Goal: Task Accomplishment & Management: Complete application form

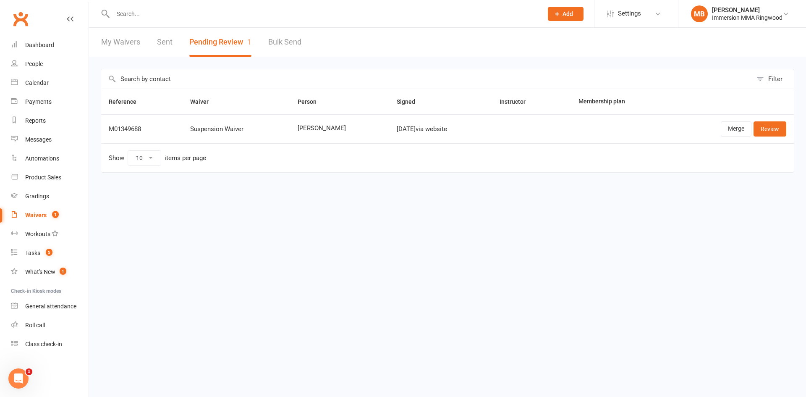
click at [194, 21] on div at bounding box center [319, 13] width 436 height 27
click at [196, 13] on input "text" at bounding box center [323, 14] width 426 height 12
click at [184, 19] on div at bounding box center [319, 13] width 436 height 27
drag, startPoint x: 188, startPoint y: 14, endPoint x: 350, endPoint y: 196, distance: 242.6
click at [352, 195] on div "Filter Reference Waiver Person Signed Instructor Membership plan M01349688 Susp…" at bounding box center [447, 126] width 717 height 139
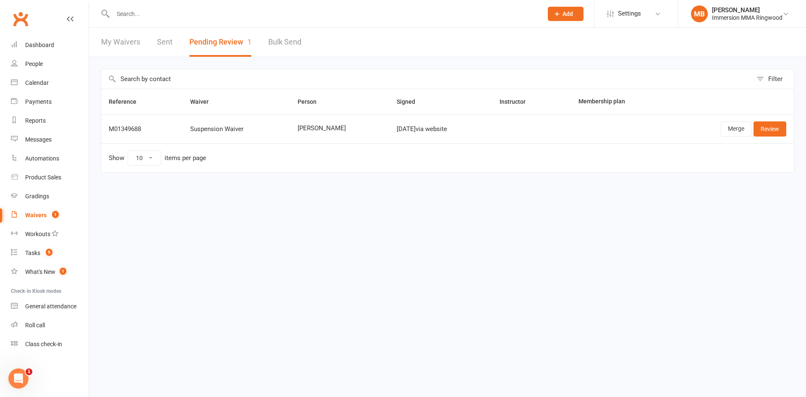
click at [190, 19] on input "text" at bounding box center [323, 14] width 426 height 12
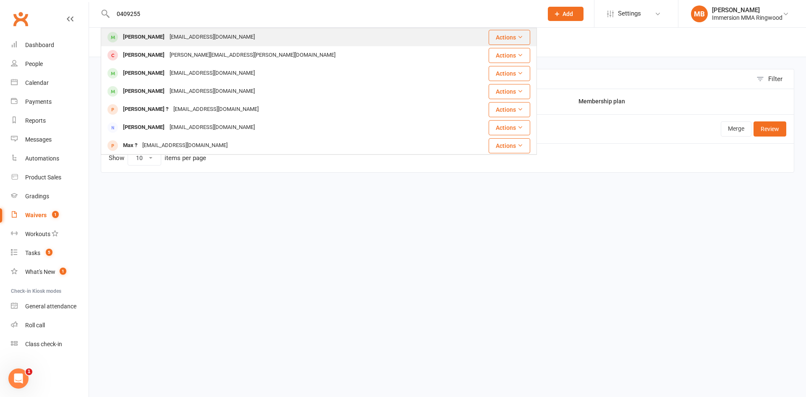
type input "0409255"
click at [190, 29] on div "Lauren Moore Lauren_m101@hotmail.com" at bounding box center [283, 37] width 362 height 17
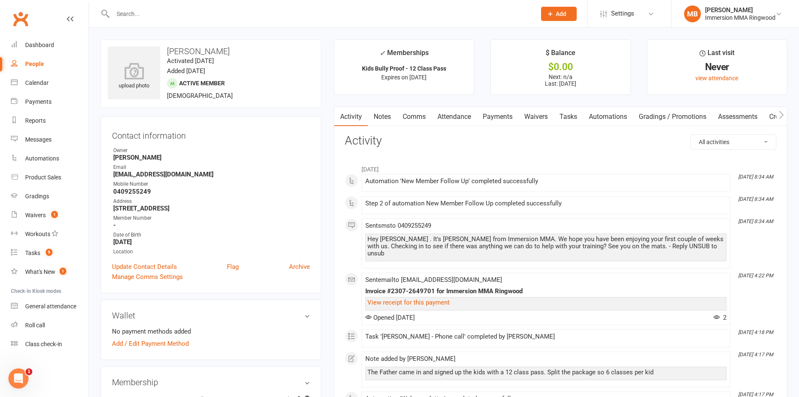
click at [549, 111] on link "Waivers" at bounding box center [536, 116] width 35 height 19
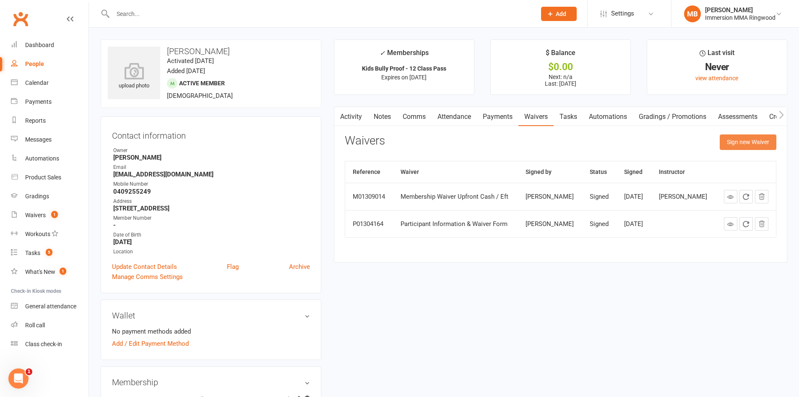
click at [752, 139] on button "Sign new Waiver" at bounding box center [748, 141] width 57 height 15
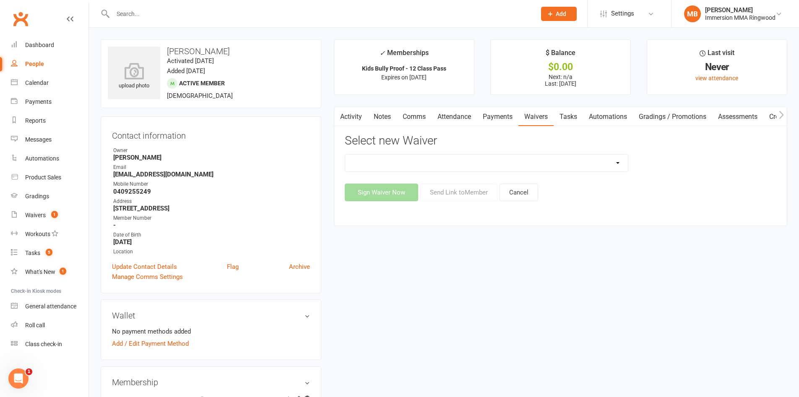
click at [558, 162] on select "Cancellation Waiver Lockdown Support Waiver Membership Waiver Direct Debit Memb…" at bounding box center [486, 162] width 283 height 17
drag, startPoint x: 789, startPoint y: 169, endPoint x: 768, endPoint y: 175, distance: 21.7
click at [786, 170] on main "✓ Memberships Kids Bully Proof - 12 Class Pass Expires on 15th July, 2026 $ Bal…" at bounding box center [561, 136] width 466 height 195
click at [64, 80] on link "Calendar" at bounding box center [50, 82] width 78 height 19
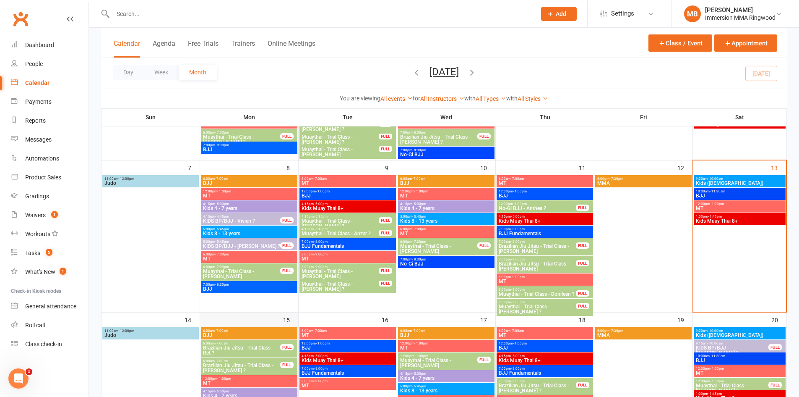
scroll to position [280, 0]
